Goal: Information Seeking & Learning: Learn about a topic

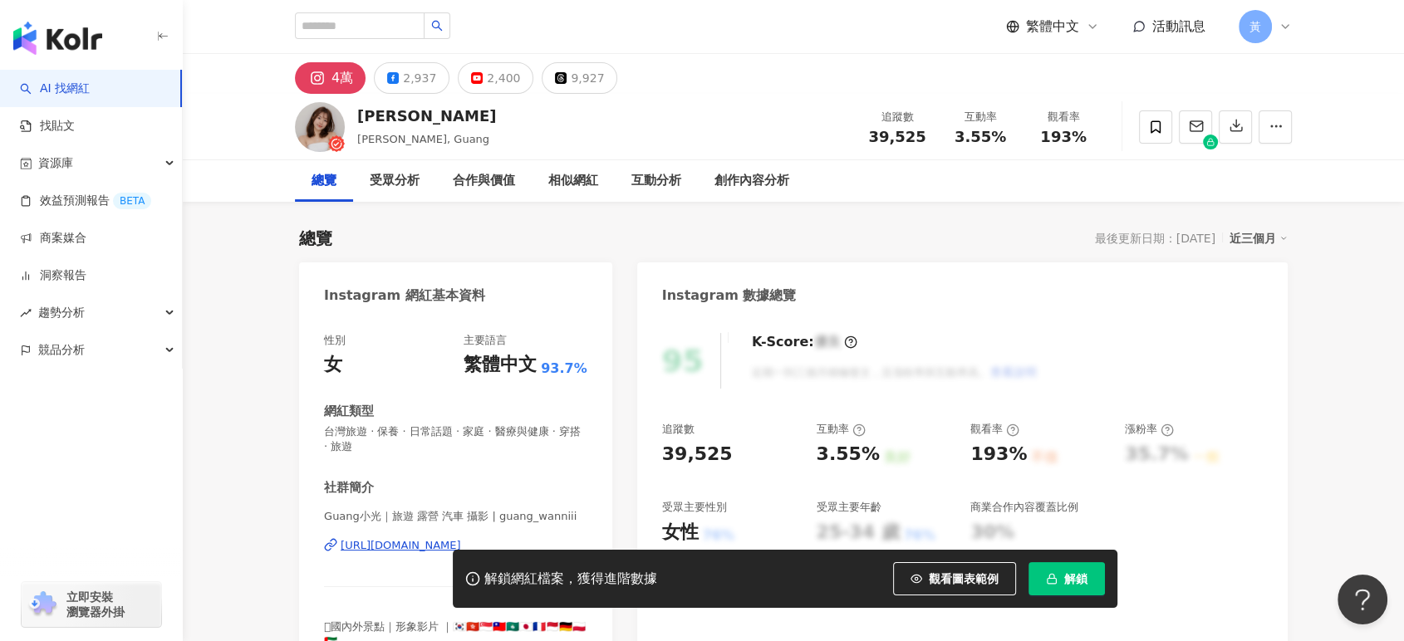
click at [385, 542] on div "https://www.instagram.com/guang_wanniii/" at bounding box center [401, 545] width 120 height 15
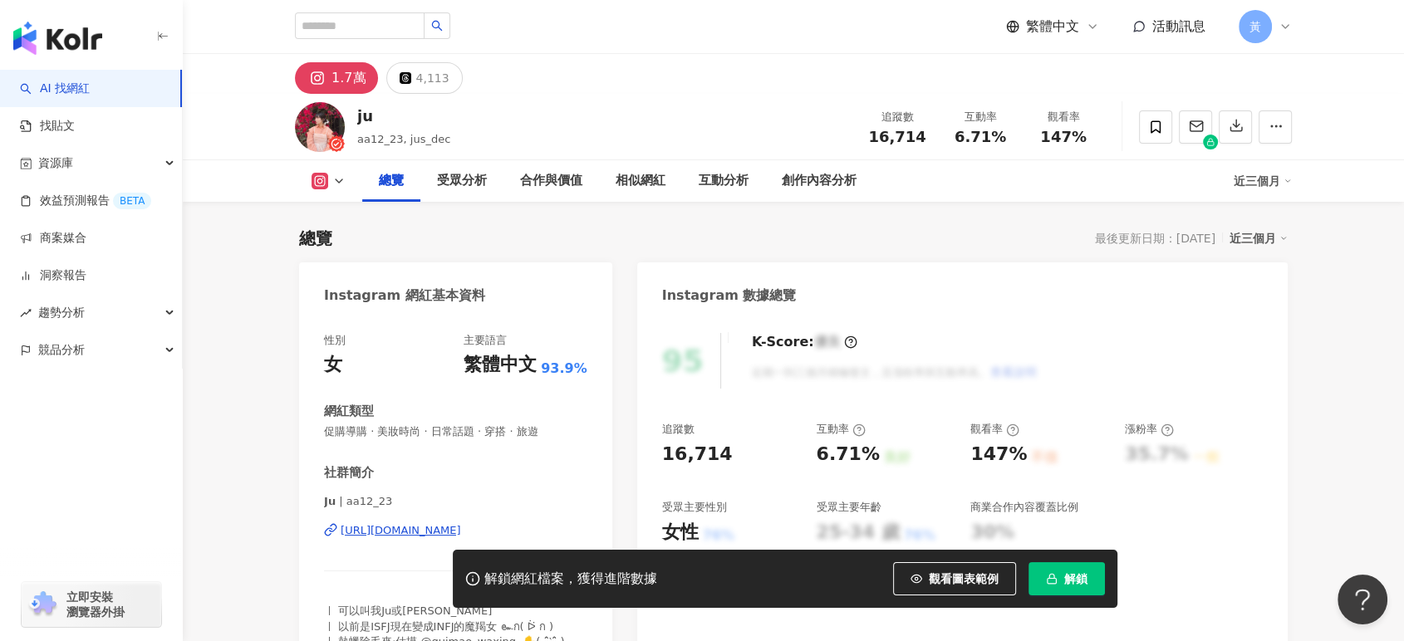
click at [381, 528] on div "https://www.instagram.com/aa12_23/" at bounding box center [401, 530] width 120 height 15
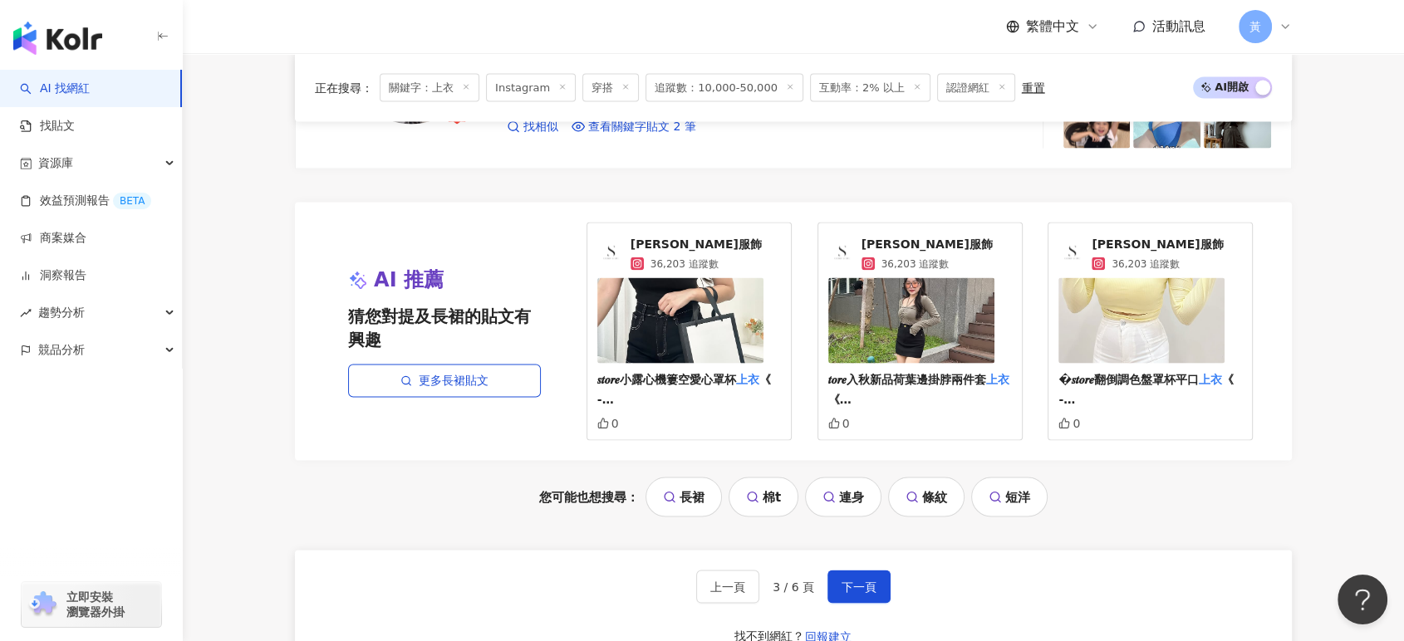
scroll to position [3324, 0]
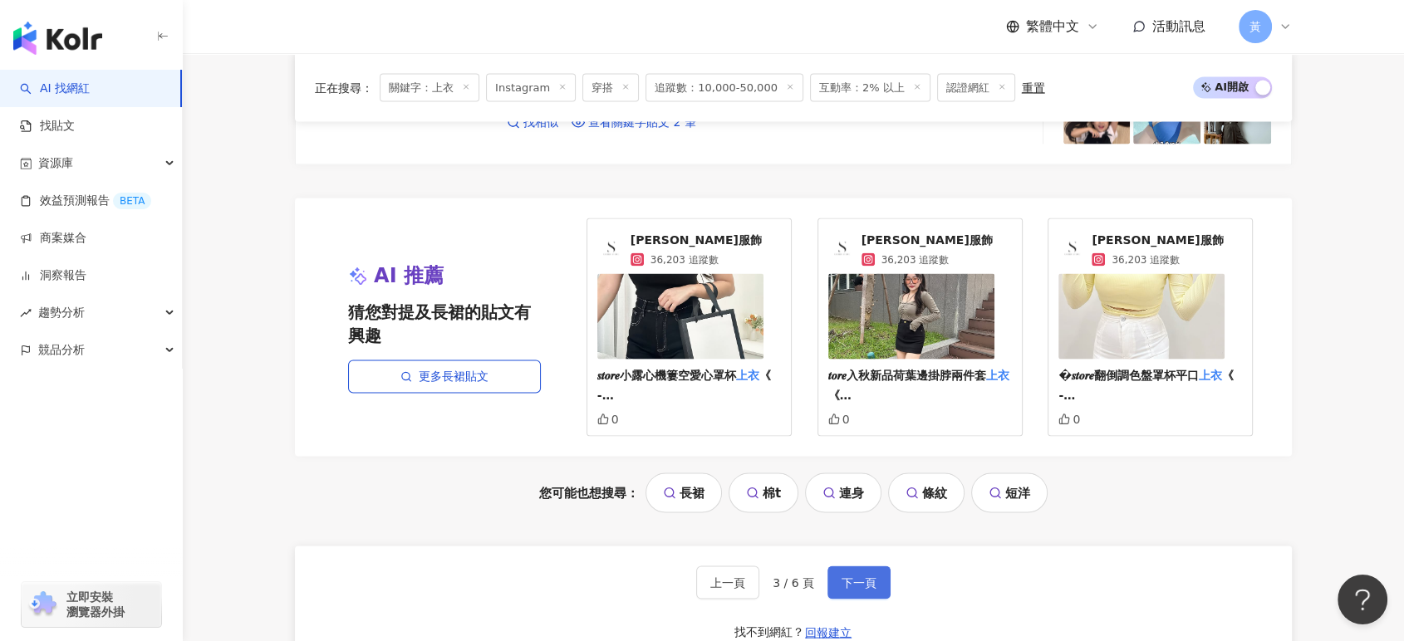
click at [843, 583] on span "下一頁" at bounding box center [859, 583] width 35 height 13
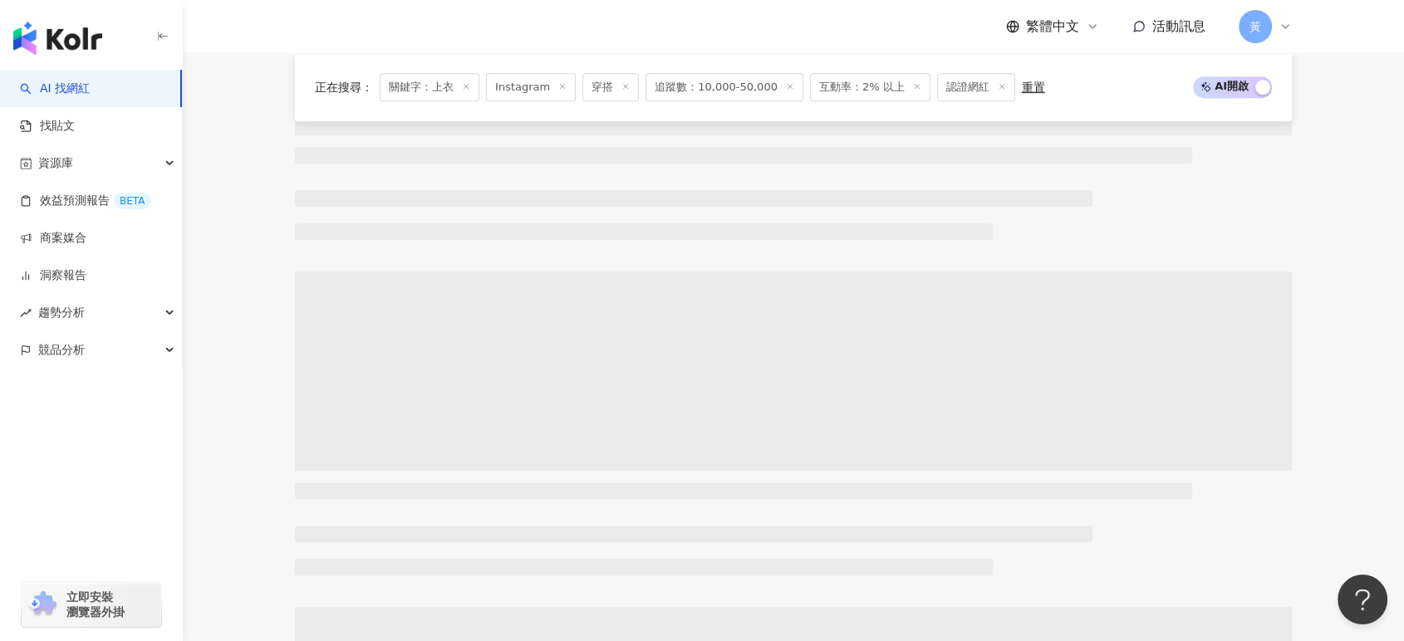
scroll to position [0, 0]
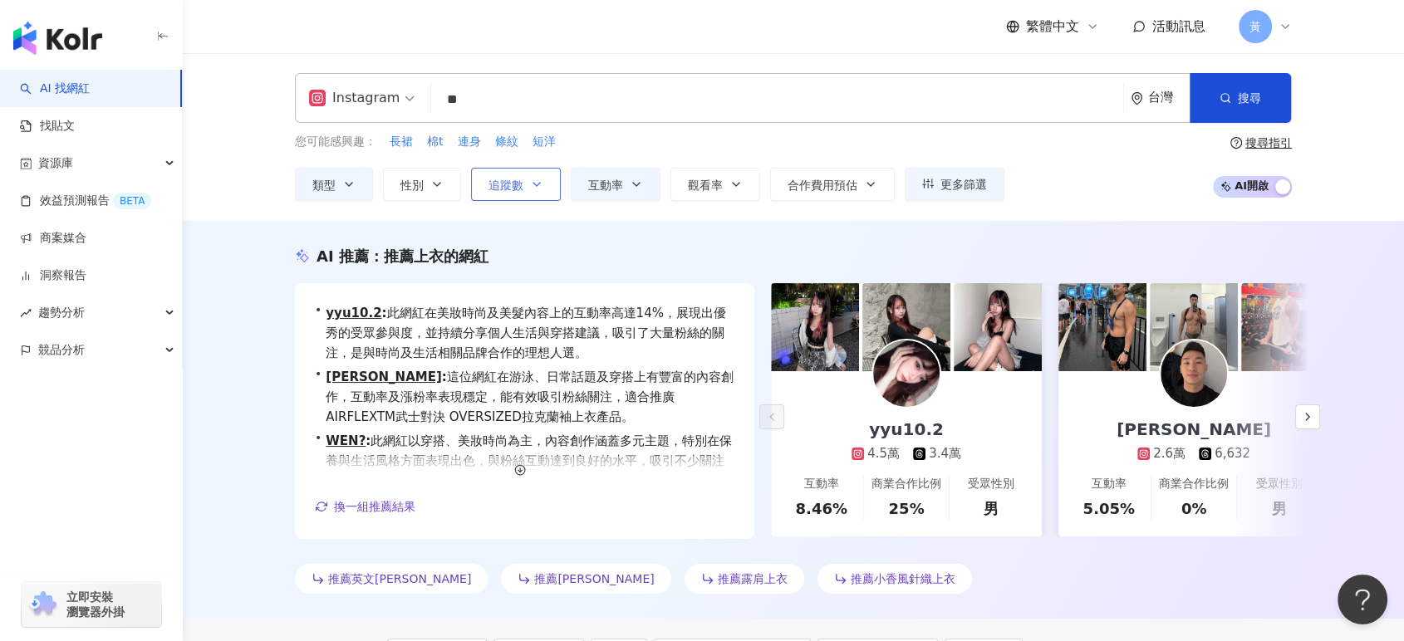
click at [541, 184] on icon "button" at bounding box center [536, 184] width 13 height 13
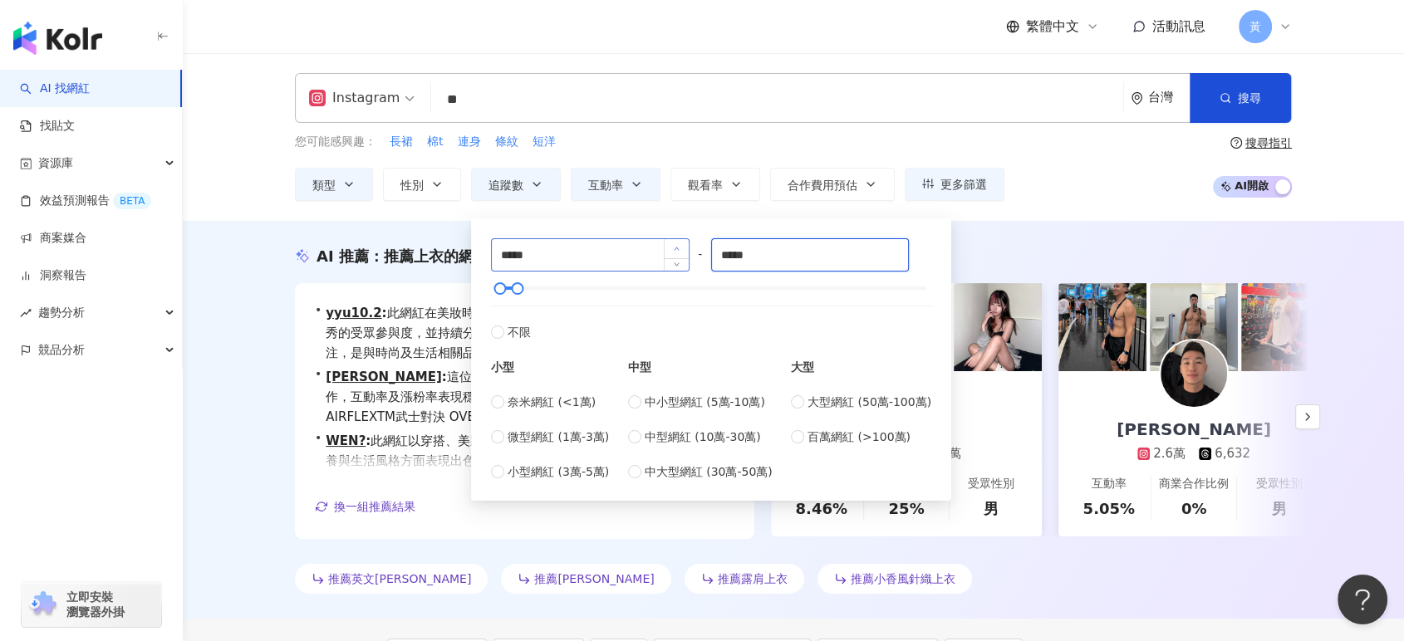
click at [678, 244] on div "***** - ***** 不限 小型 奈米網紅 (<1萬) 微型網紅 (1萬-3萬) 小型網紅 (3萬-5萬) 中型 中小型網紅 (5萬-10萬) 中型網紅…" at bounding box center [711, 359] width 440 height 243
type input "*****"
click at [1074, 170] on div "您可能感興趣： 長裙 棉t 連身 條紋 短洋 類型 性別 追蹤數 互動率 觀看率 合作費用預估 更多篩選 篩選條件 關於網紅 互動潛力 受眾輪廓 獨家 關於網…" at bounding box center [793, 167] width 997 height 68
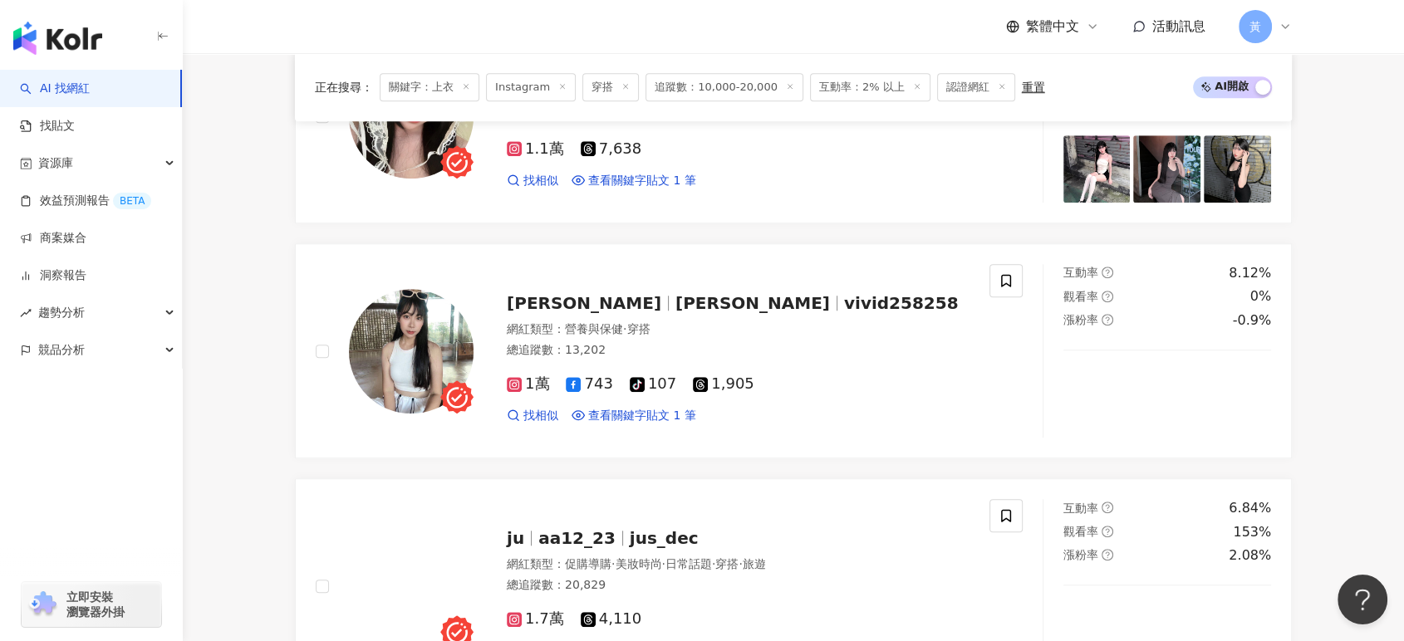
scroll to position [1292, 0]
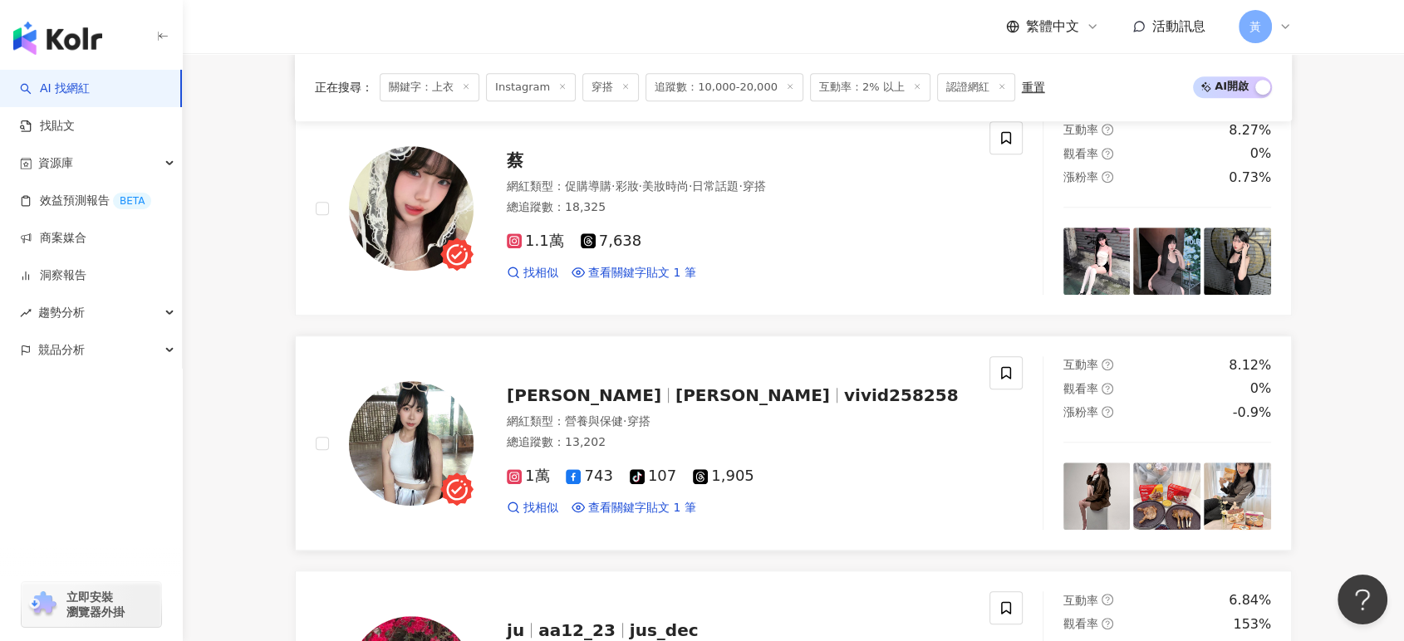
click at [532, 400] on span "曾婷婷 vivid" at bounding box center [584, 396] width 155 height 20
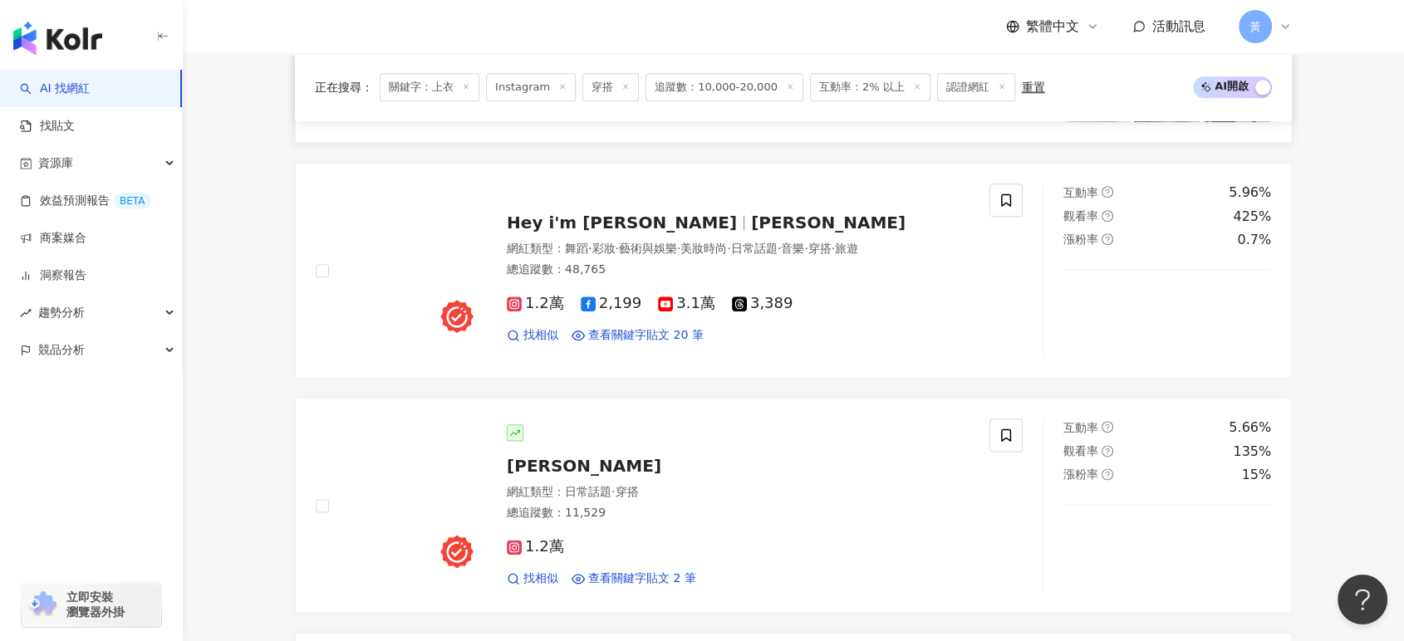
scroll to position [1939, 0]
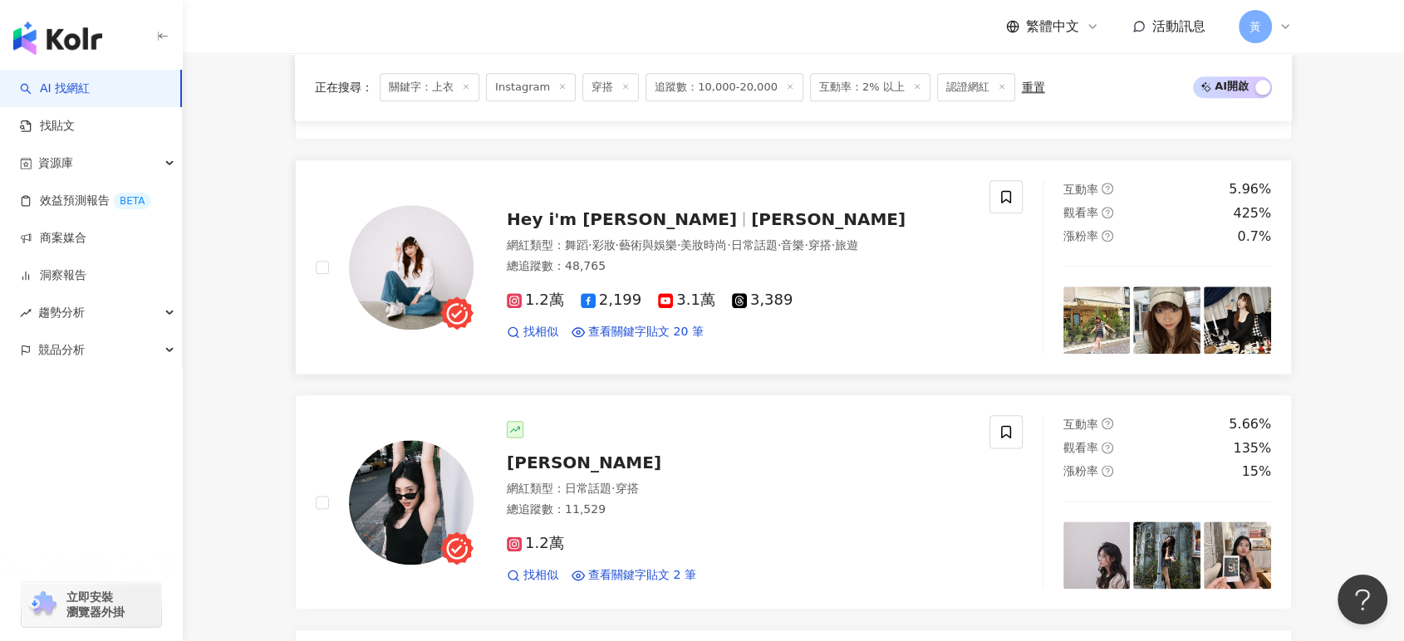
click at [533, 220] on span "Hey i'm [PERSON_NAME]" at bounding box center [622, 219] width 230 height 20
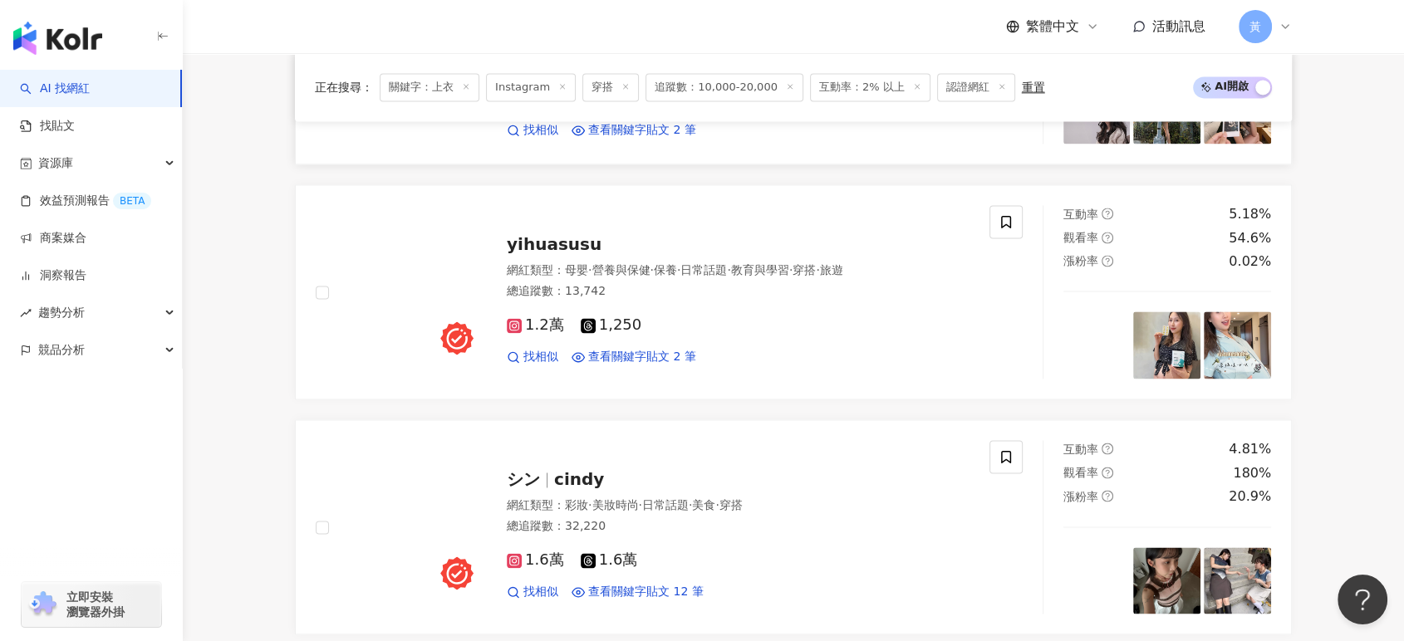
scroll to position [2585, 0]
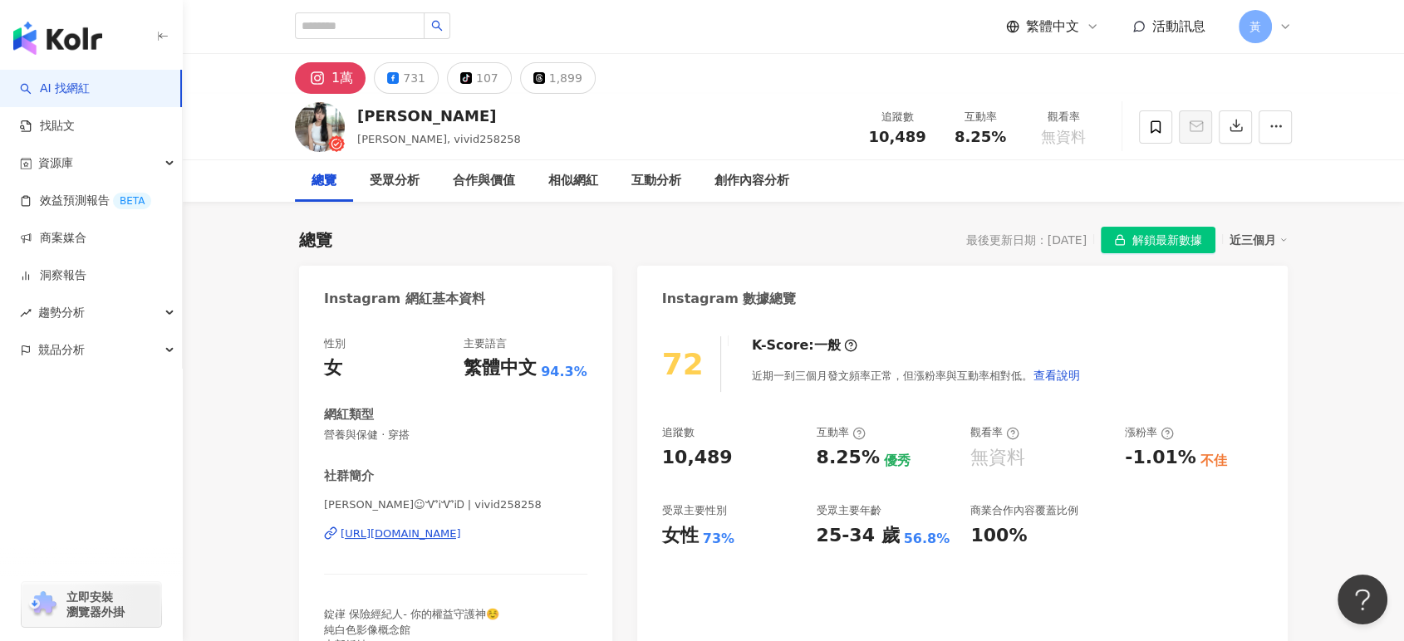
click at [461, 533] on div "[URL][DOMAIN_NAME]" at bounding box center [401, 534] width 120 height 15
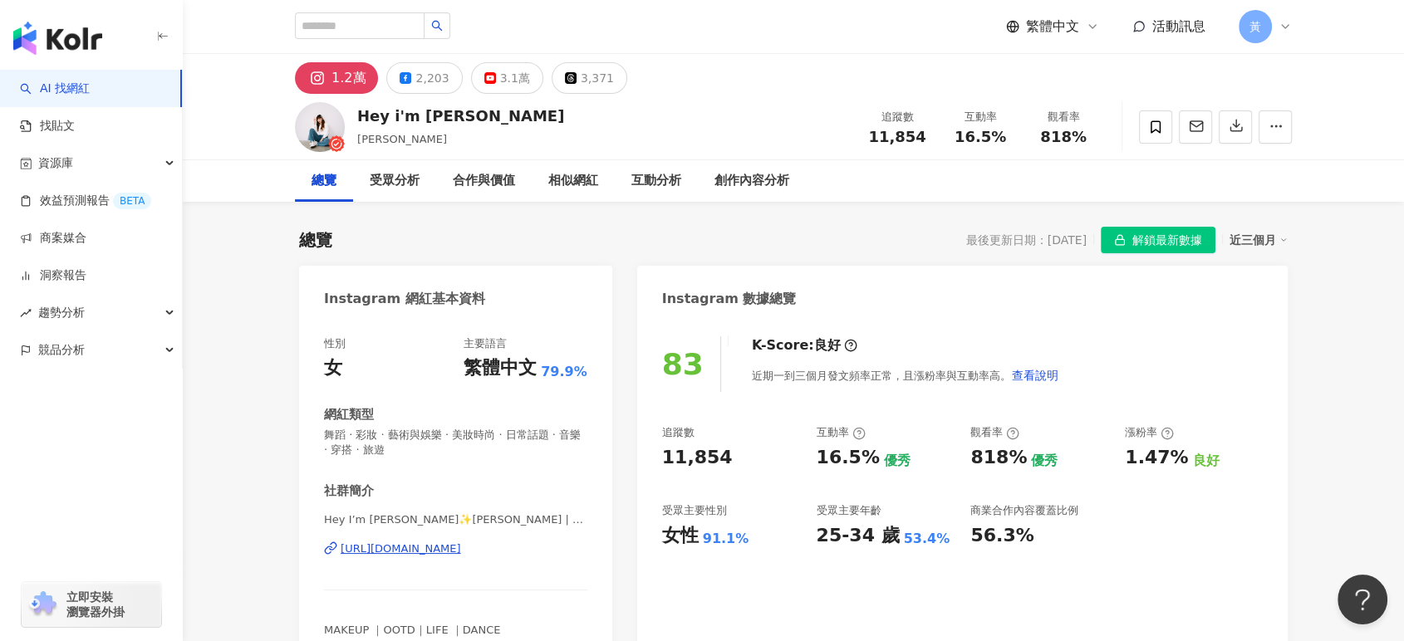
click at [423, 552] on div "[URL][DOMAIN_NAME]" at bounding box center [401, 549] width 120 height 15
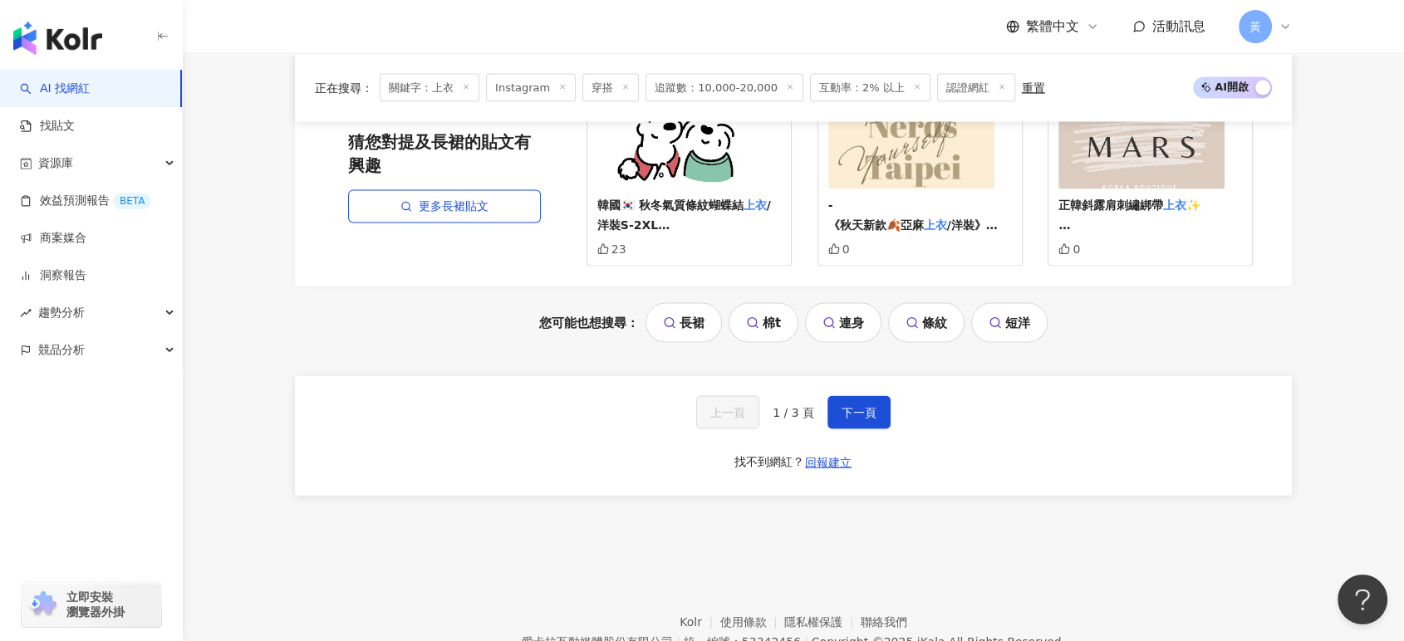
scroll to position [3576, 0]
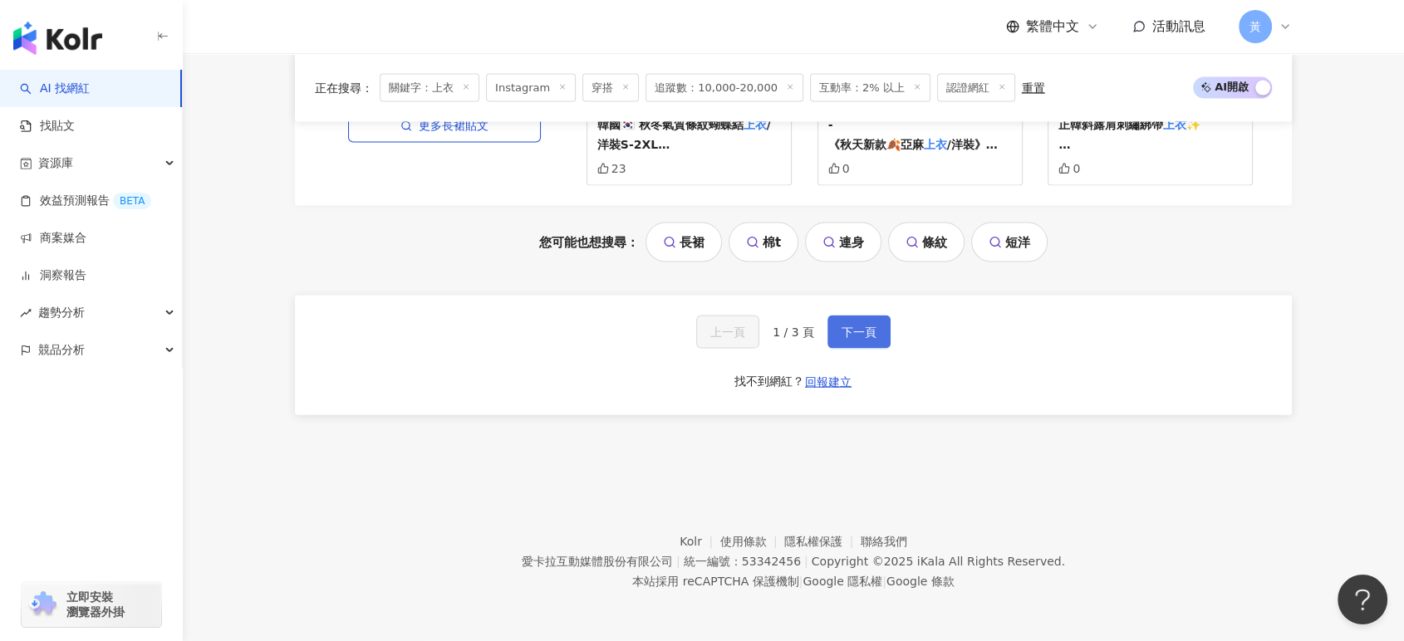
click at [859, 343] on button "下一頁" at bounding box center [859, 332] width 63 height 33
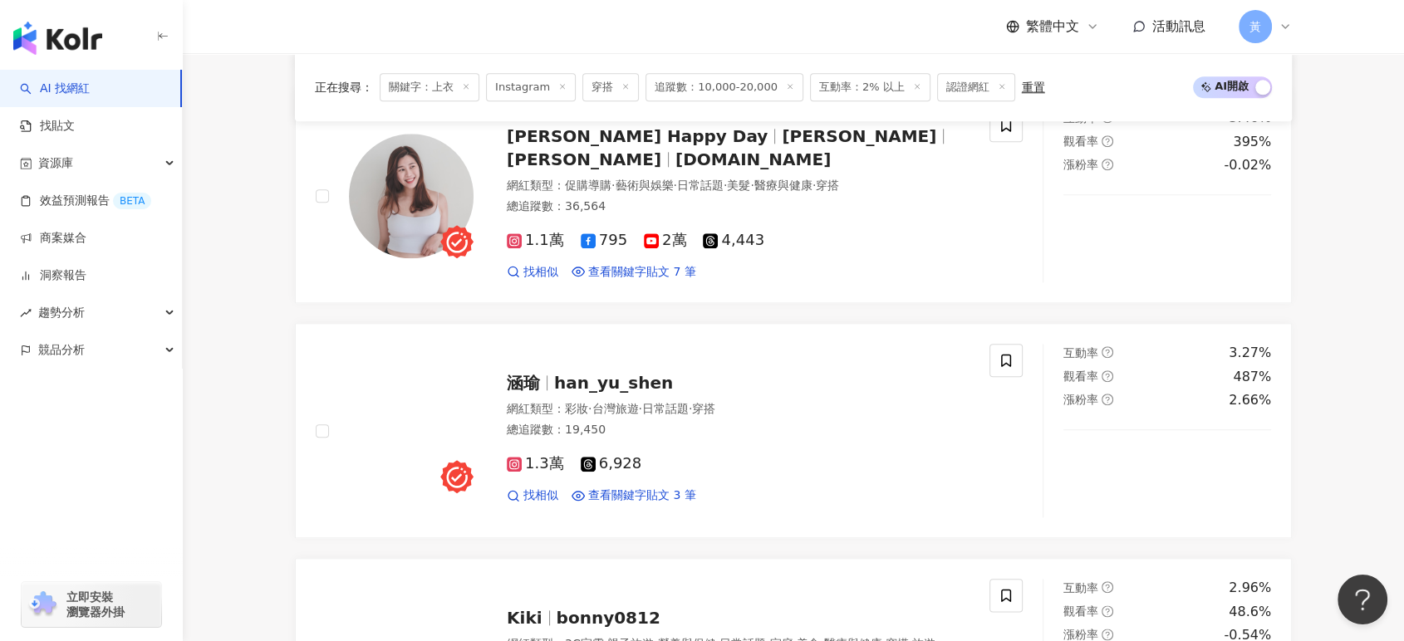
scroll to position [3586, 0]
